Goal: Complete application form

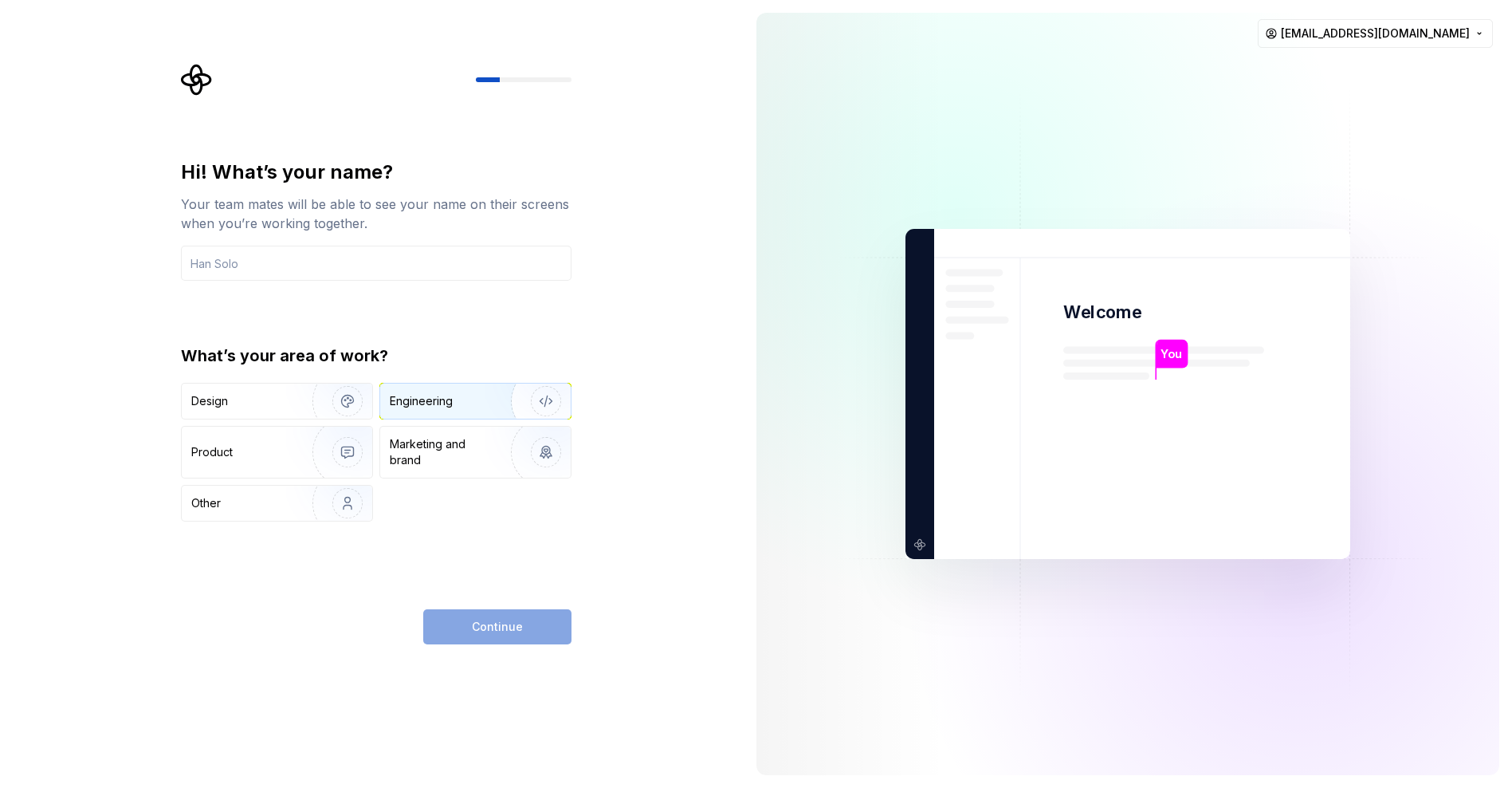
click at [461, 398] on div "Engineering" at bounding box center [453, 401] width 127 height 16
click at [519, 632] on div "Continue" at bounding box center [497, 626] width 148 height 35
click at [259, 261] on input "text" at bounding box center [376, 262] width 390 height 35
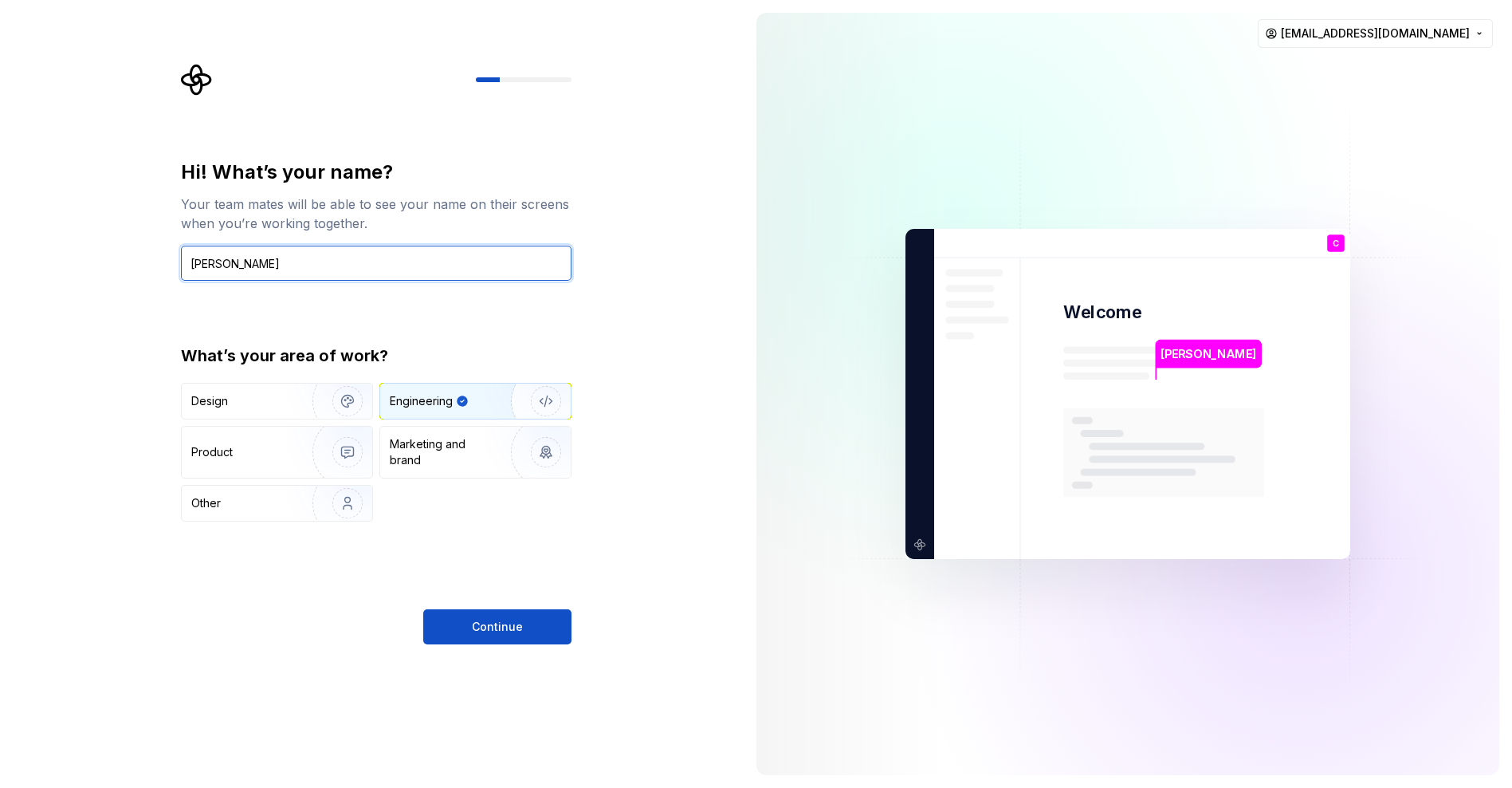
type input "[PERSON_NAME]"
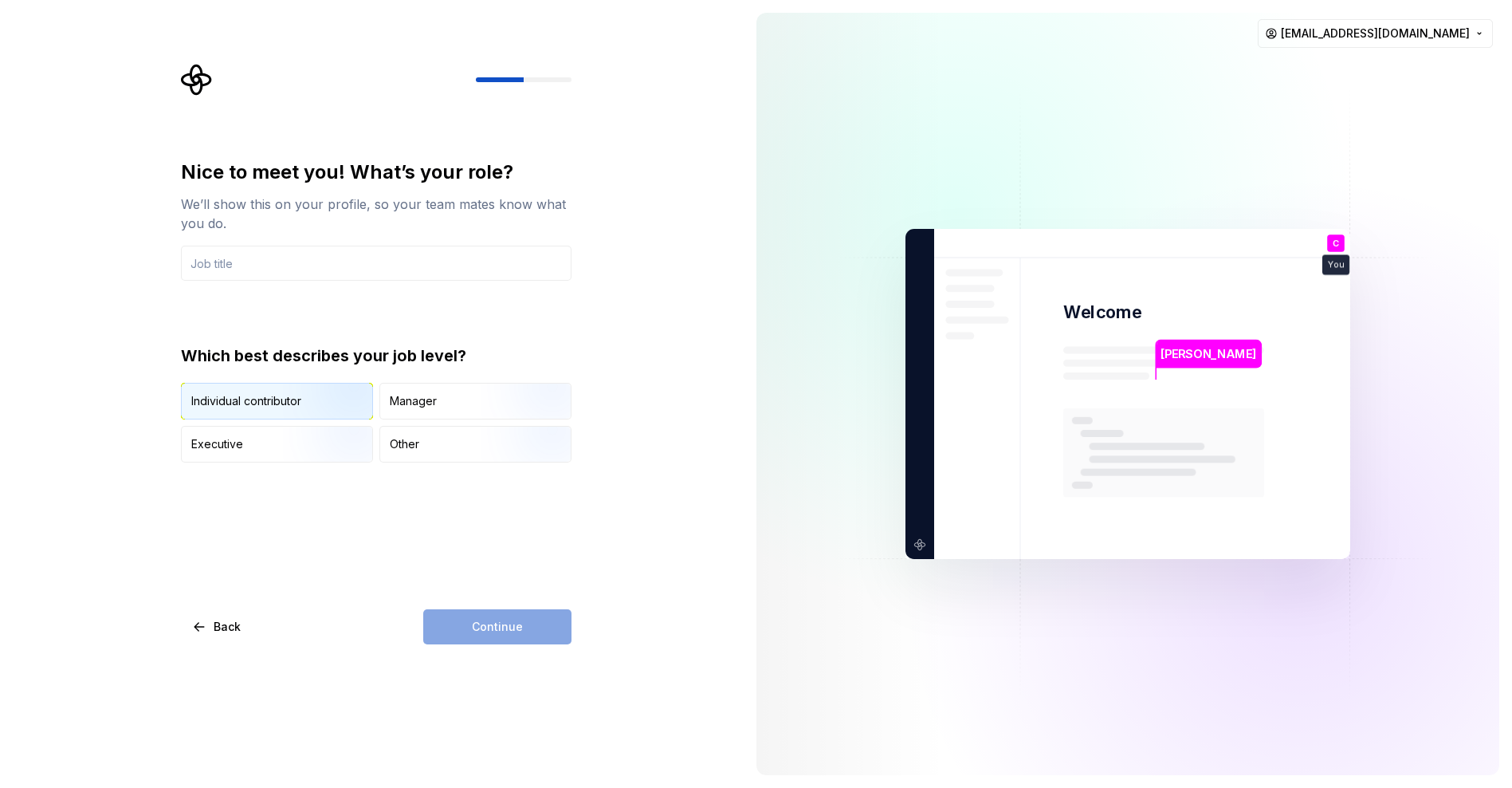
click at [238, 400] on div "Individual contributor" at bounding box center [246, 401] width 110 height 16
click at [527, 627] on div "Continue" at bounding box center [497, 626] width 148 height 35
click at [332, 253] on input "text" at bounding box center [376, 262] width 390 height 35
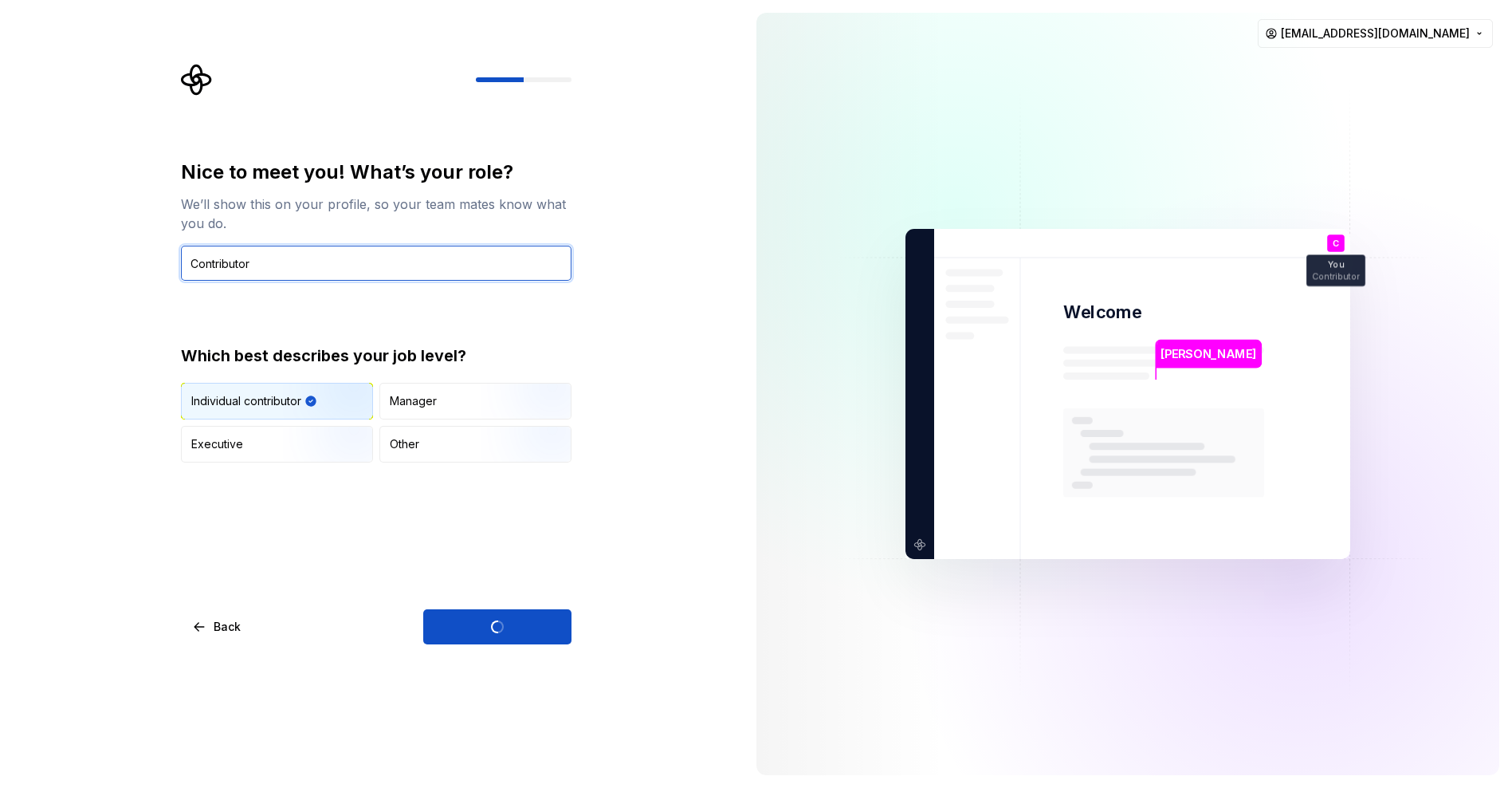
type input "Contributo"
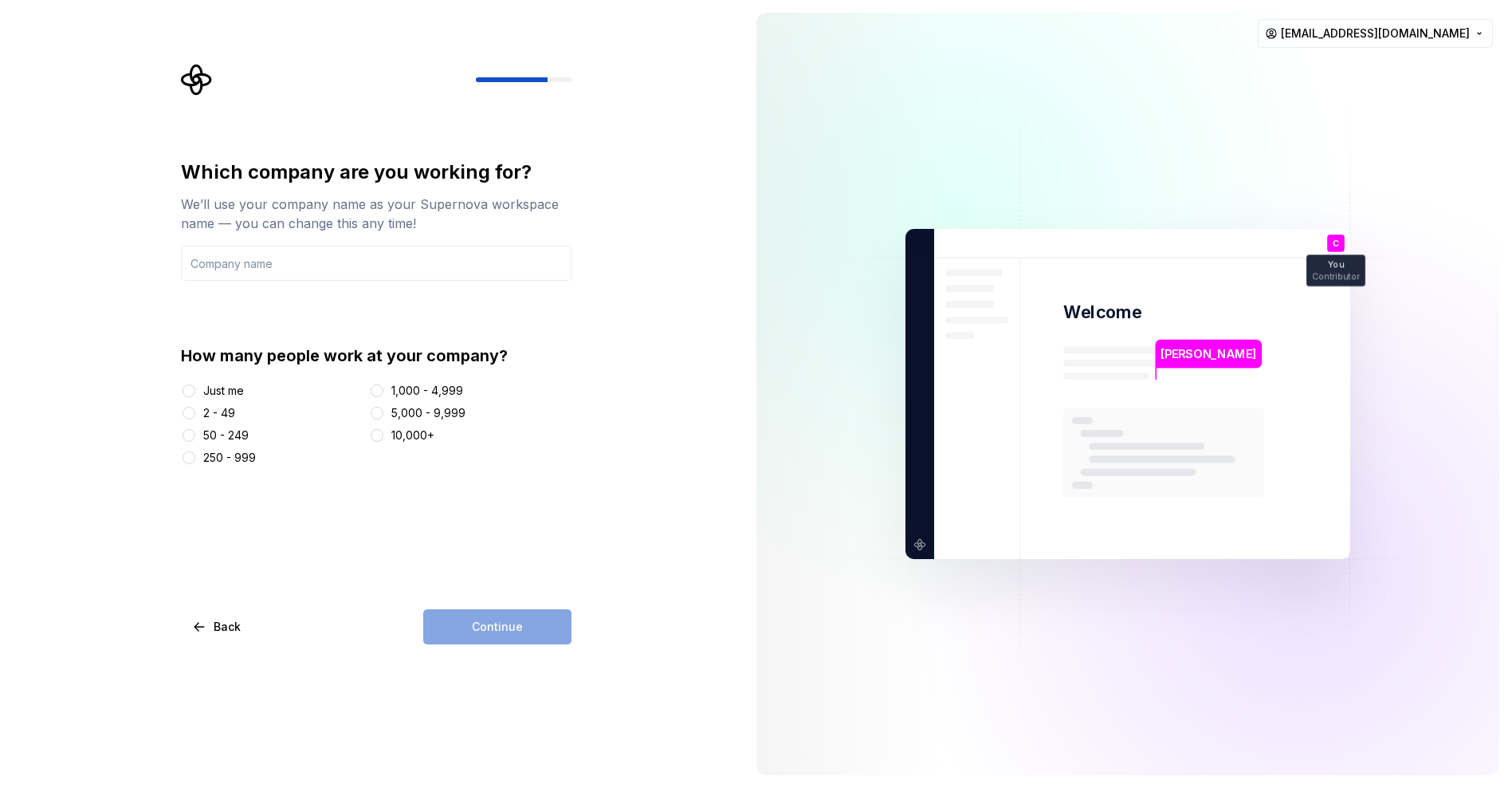
click at [232, 386] on div "Just me" at bounding box center [223, 391] width 41 height 16
click at [195, 386] on button "Just me" at bounding box center [188, 390] width 13 height 13
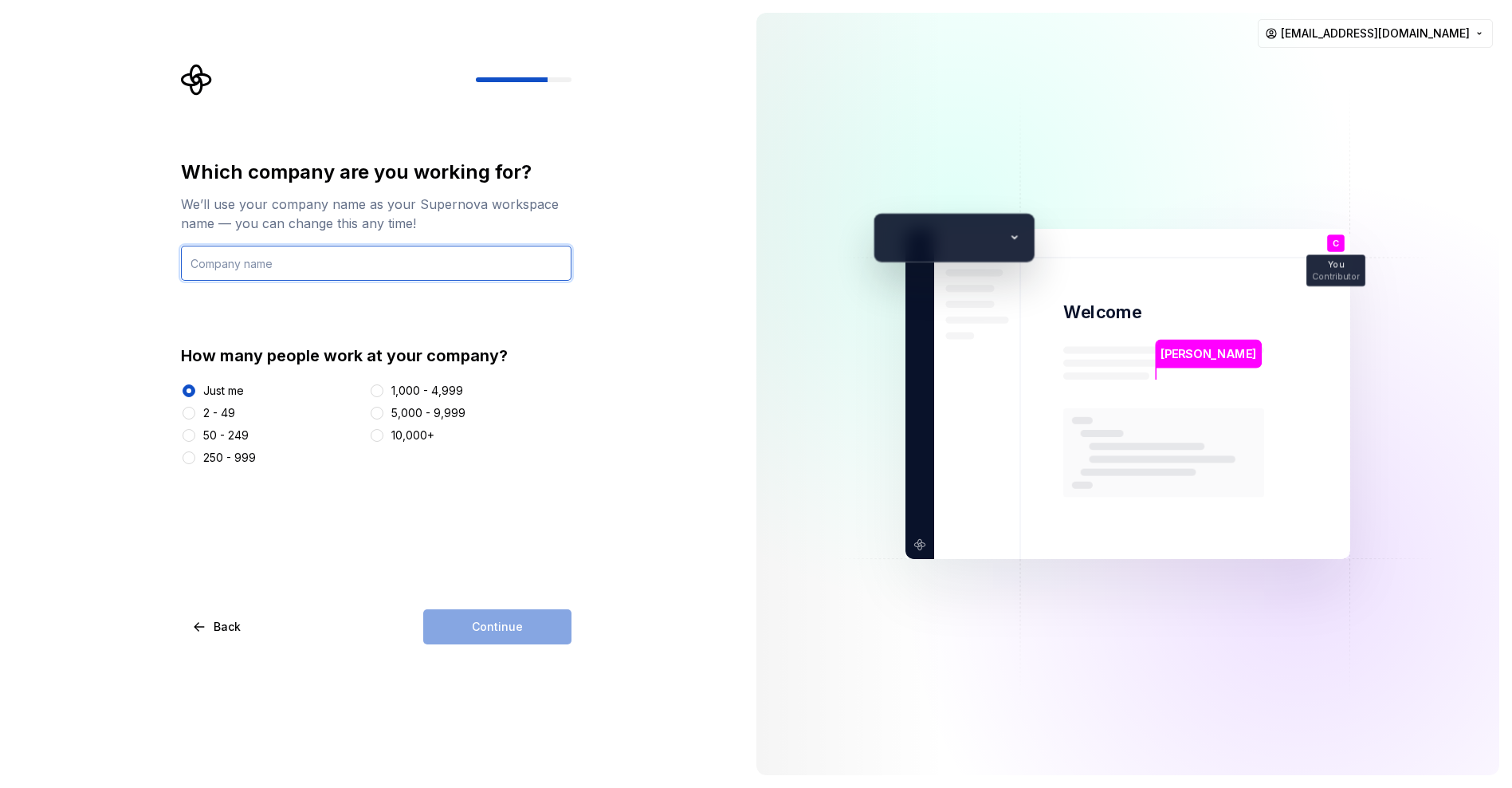
click at [352, 252] on input "text" at bounding box center [376, 262] width 390 height 35
type input "h"
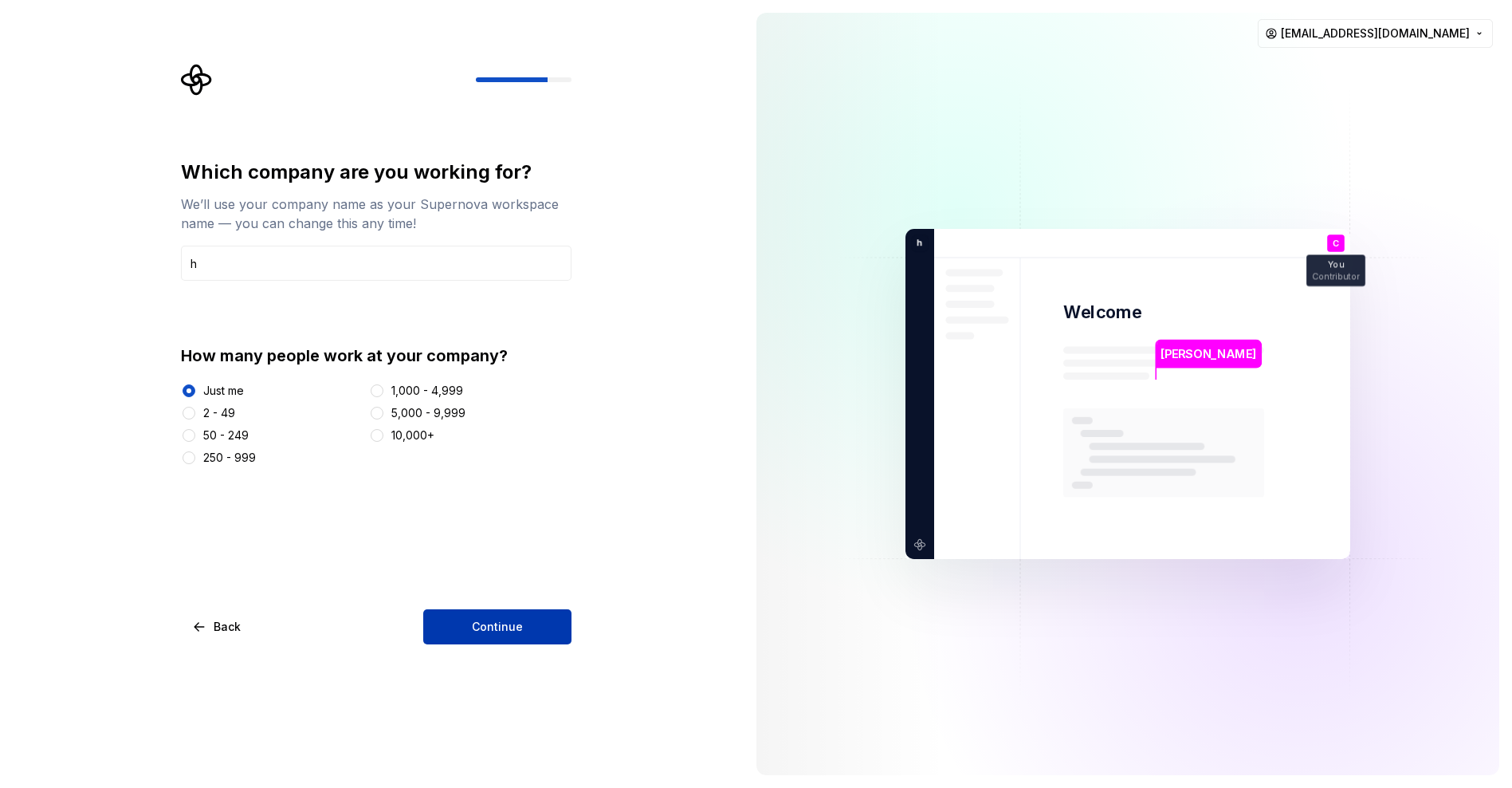
click at [491, 626] on span "Continue" at bounding box center [497, 627] width 51 height 16
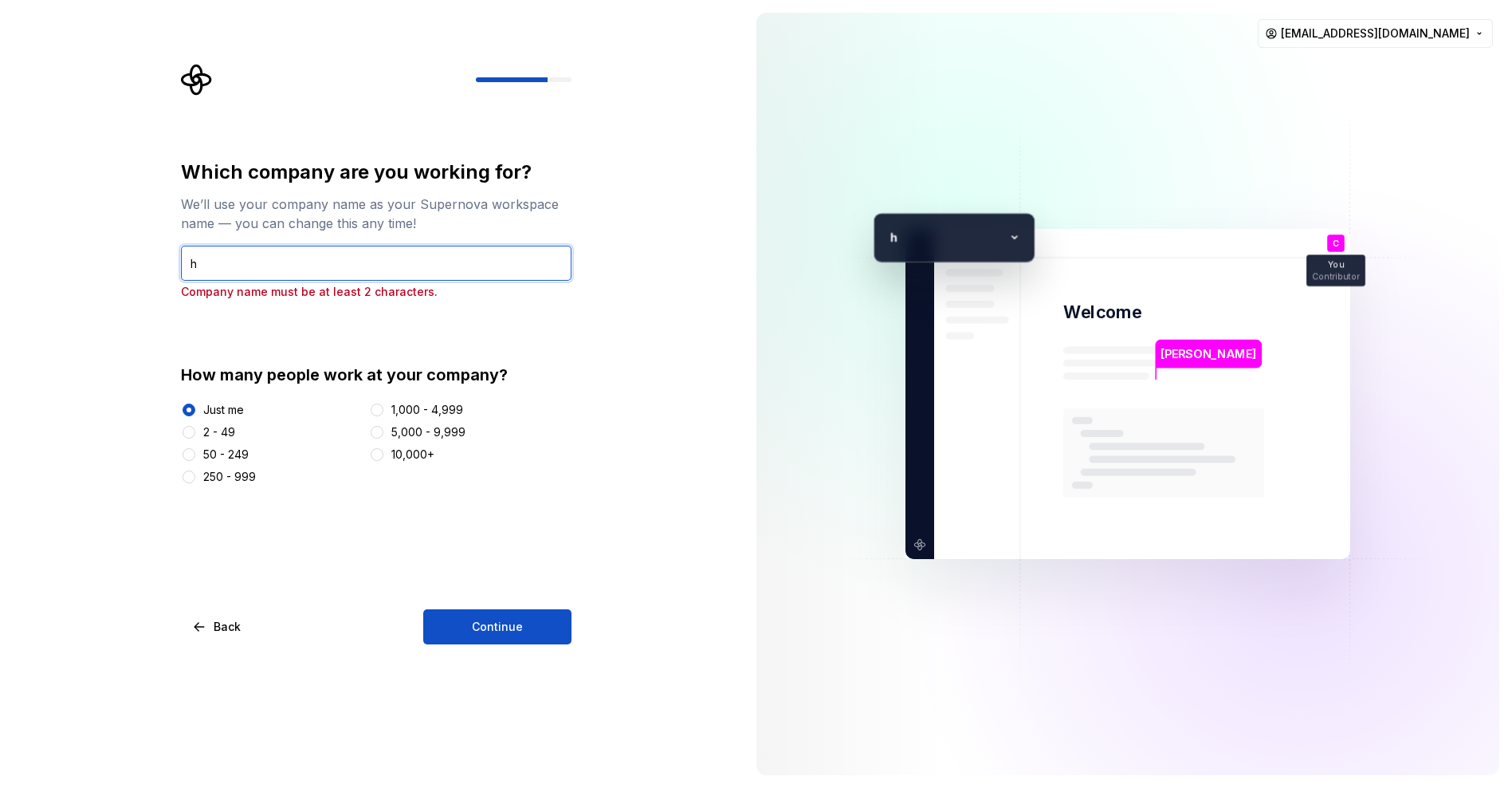
click at [354, 254] on input "h" at bounding box center [376, 262] width 390 height 35
click at [347, 269] on input "h" at bounding box center [376, 262] width 390 height 35
type input "self"
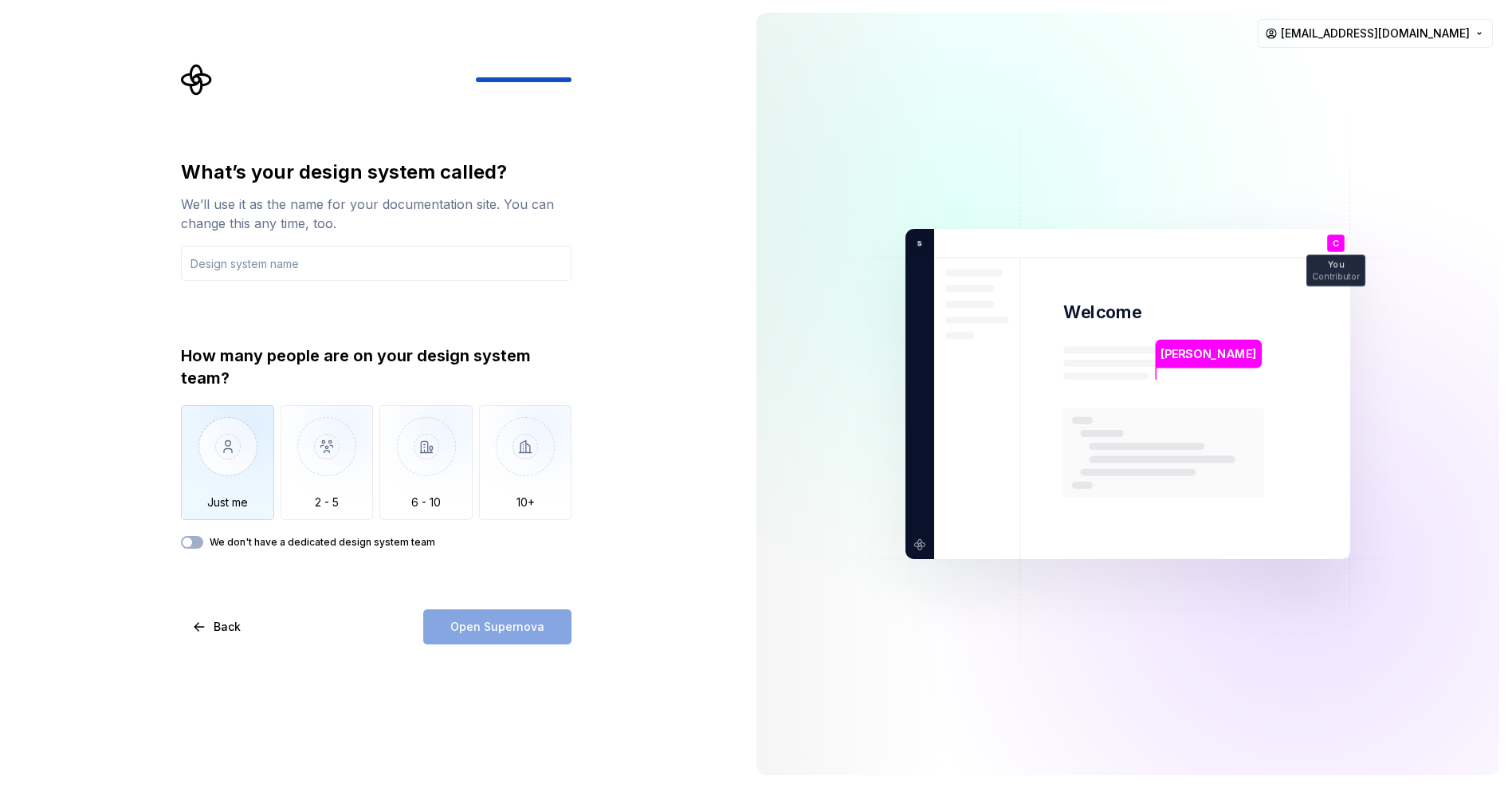
click at [254, 467] on img "button" at bounding box center [227, 458] width 93 height 107
click at [211, 542] on label "We don't have a dedicated design system team" at bounding box center [322, 542] width 226 height 13
click at [203, 542] on button "We don't have a dedicated design system team" at bounding box center [192, 542] width 22 height 13
click at [199, 541] on span "button" at bounding box center [196, 542] width 9 height 9
click at [460, 637] on div "Open Supernova" at bounding box center [497, 626] width 148 height 35
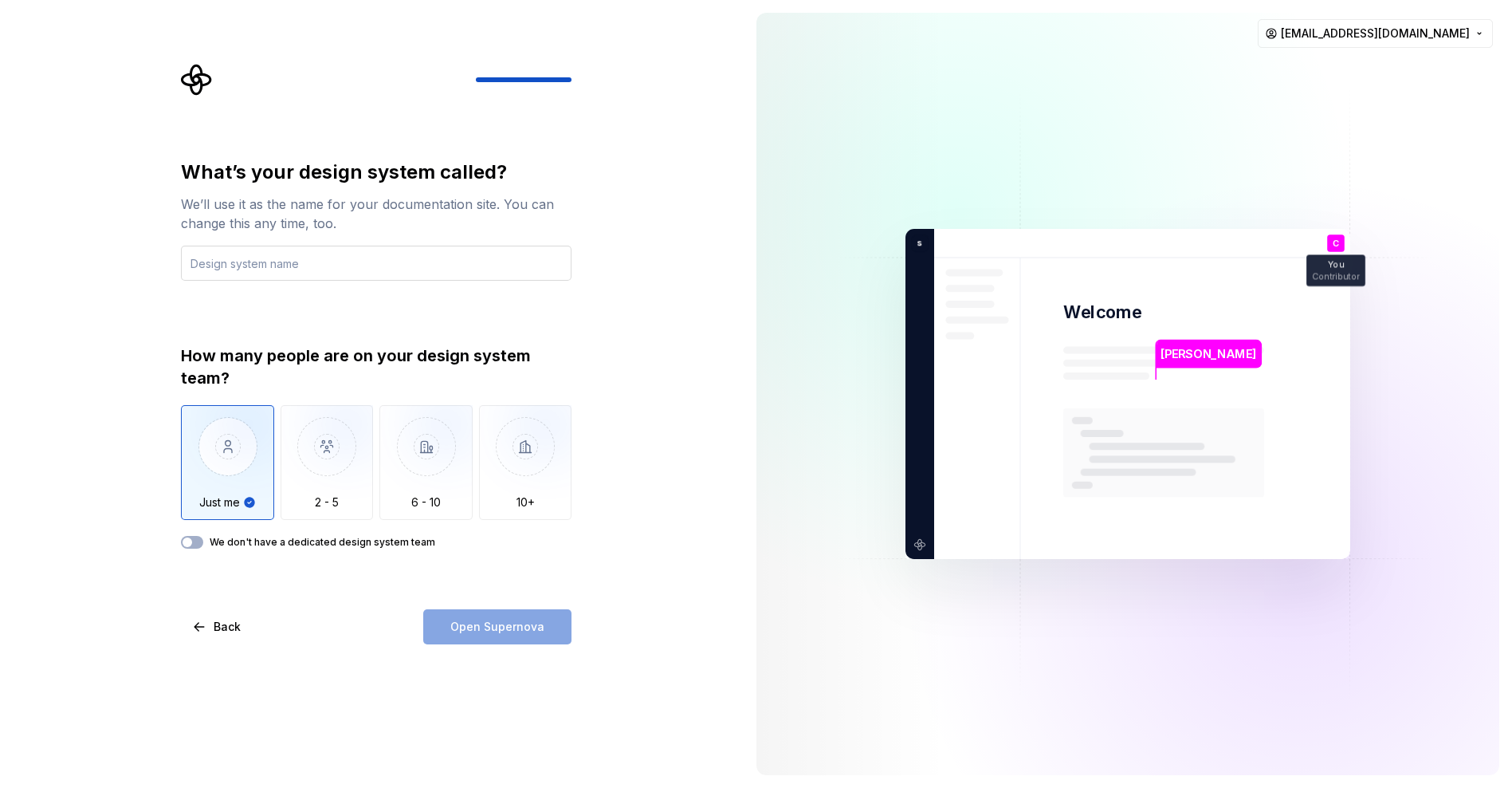
click at [238, 269] on input "text" at bounding box center [376, 262] width 390 height 35
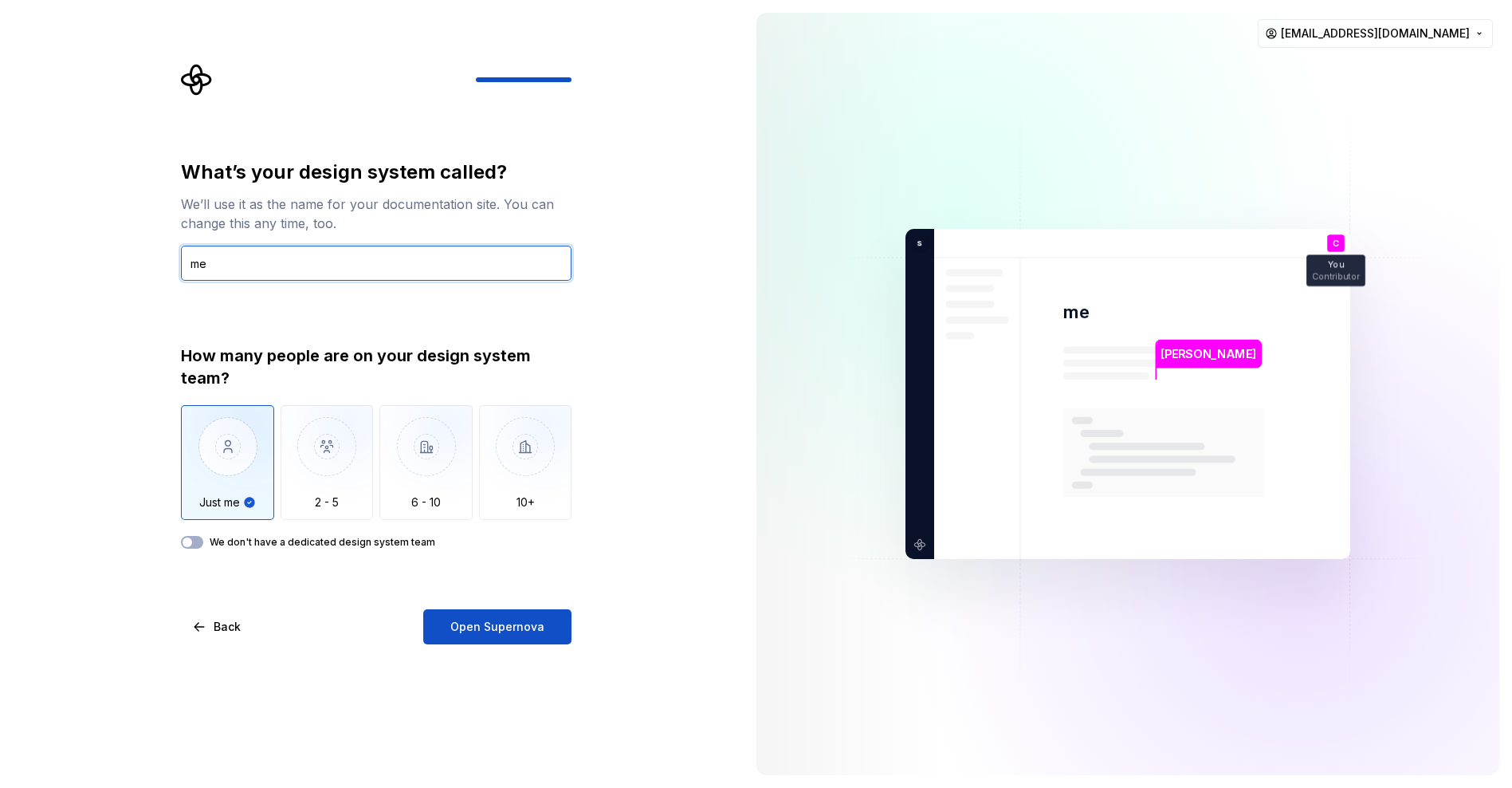
type input "me"
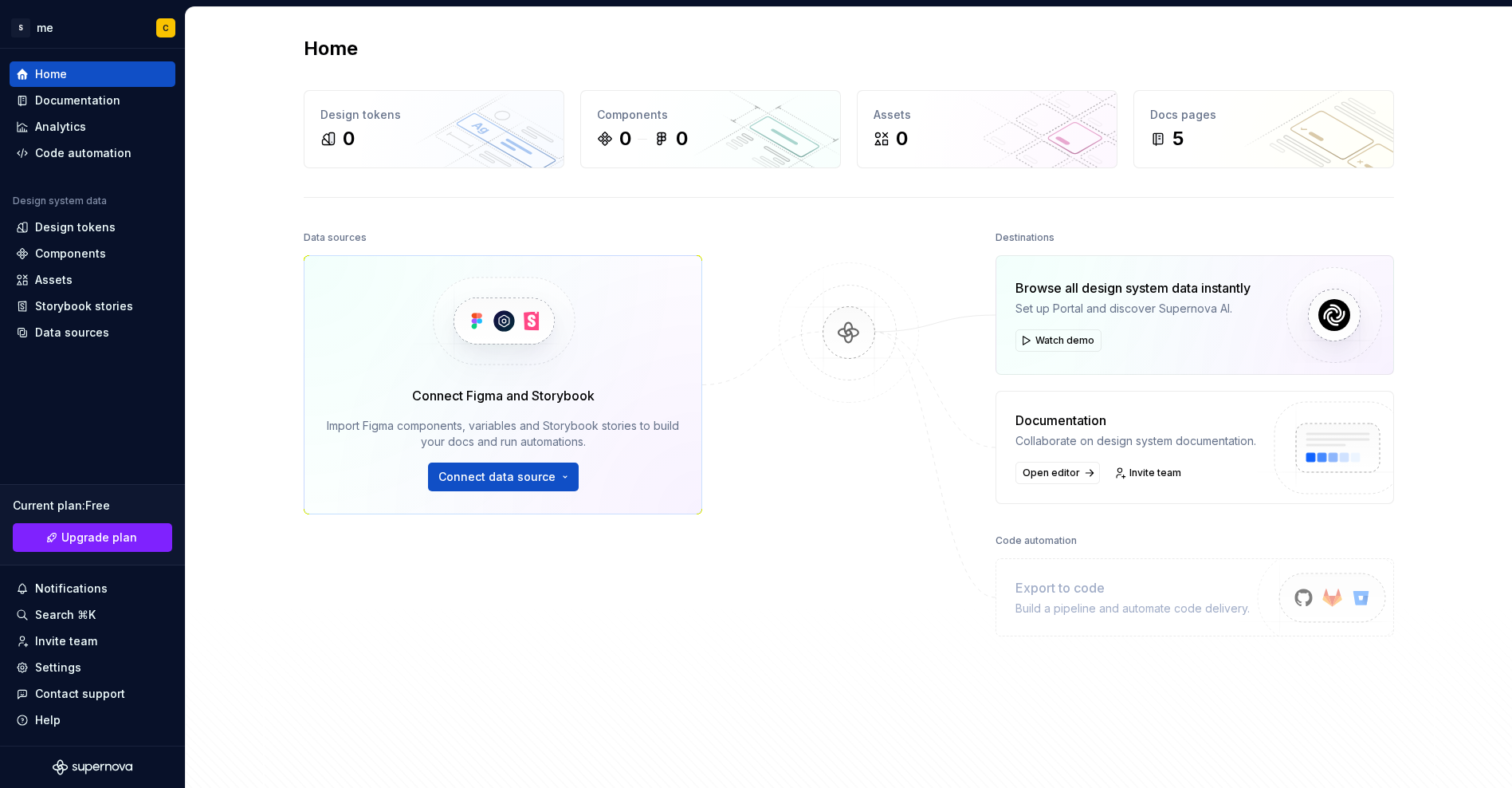
click at [314, 1] on div "S me C Home Documentation Analytics Code automation Design system data Design t…" at bounding box center [756, 394] width 1512 height 788
